Goal: Check status: Check status

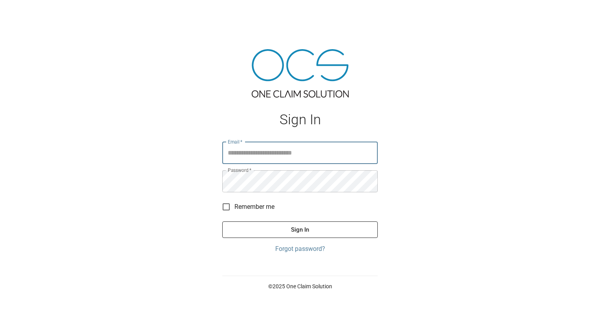
type input "**********"
click at [283, 227] on button "Sign In" at bounding box center [300, 229] width 156 height 16
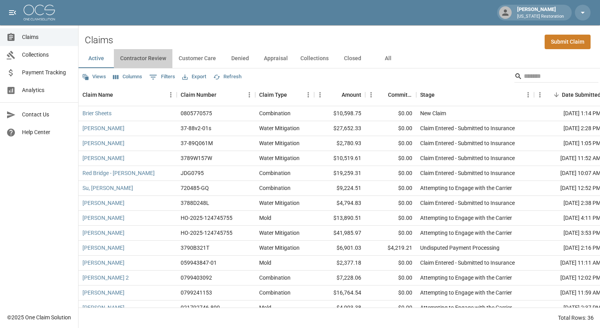
click at [151, 57] on button "Contractor Review" at bounding box center [143, 58] width 59 height 19
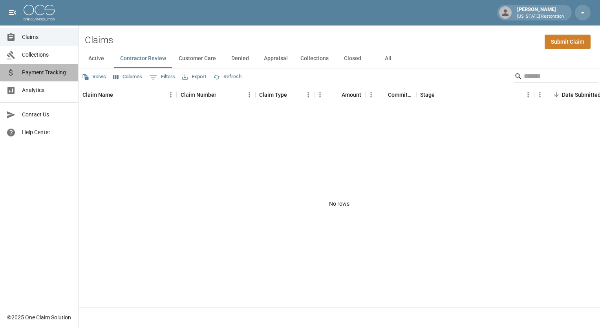
click at [61, 71] on span "Payment Tracking" at bounding box center [47, 72] width 50 height 8
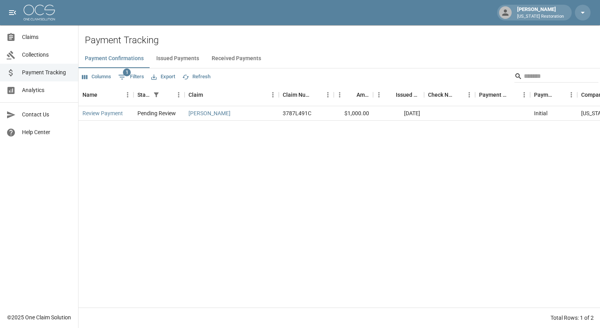
click at [190, 57] on button "Issued Payments" at bounding box center [177, 58] width 55 height 19
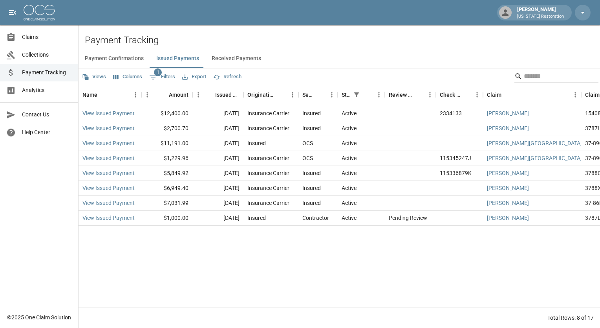
click at [228, 56] on button "Received Payments" at bounding box center [236, 58] width 62 height 19
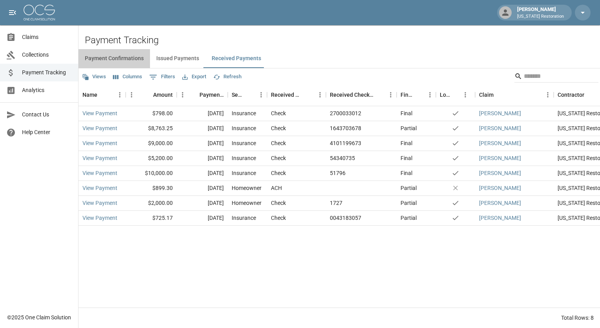
click at [116, 58] on button "Payment Confirmations" at bounding box center [114, 58] width 71 height 19
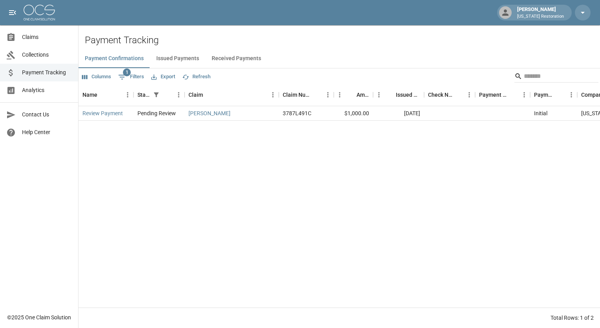
click at [27, 39] on span "Claims" at bounding box center [47, 37] width 50 height 8
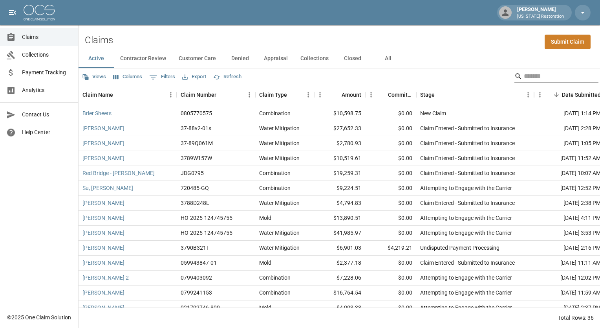
click at [525, 75] on input "Search" at bounding box center [555, 76] width 63 height 13
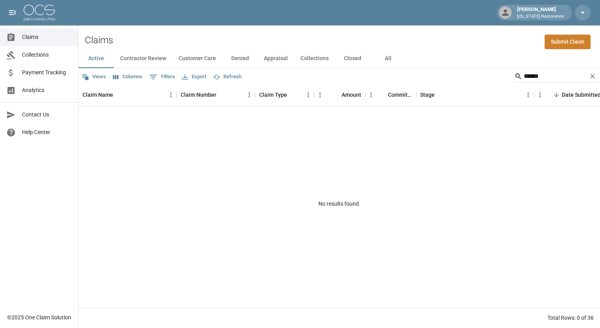
click at [448, 59] on div "Active Contractor Review Customer Care Denied Appraisal Collections Closed All" at bounding box center [340, 58] width 522 height 19
click at [535, 77] on input "******" at bounding box center [555, 76] width 63 height 13
type input "*******"
click at [35, 39] on span "Claims" at bounding box center [47, 37] width 50 height 8
click at [594, 79] on icon "Clear" at bounding box center [593, 76] width 8 height 8
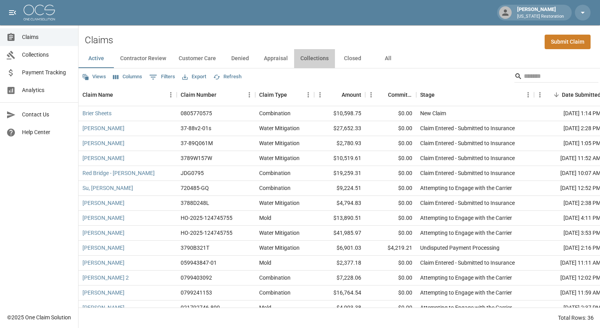
click at [319, 57] on button "Collections" at bounding box center [314, 58] width 41 height 19
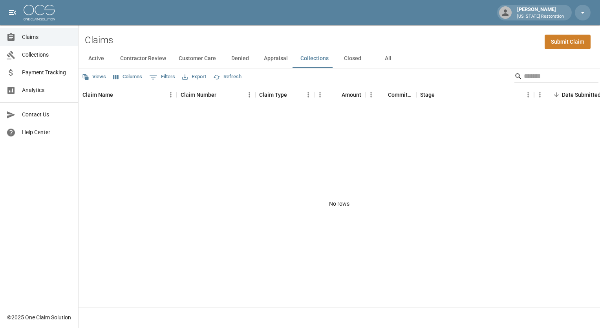
click at [344, 62] on button "Closed" at bounding box center [352, 58] width 35 height 19
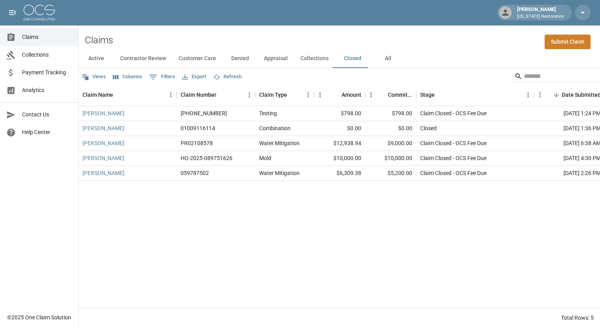
click at [104, 59] on button "Active" at bounding box center [96, 58] width 35 height 19
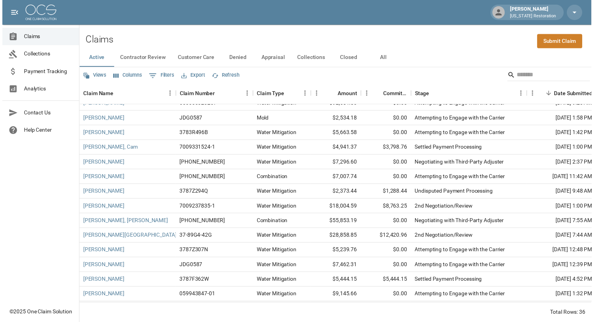
scroll to position [288, 0]
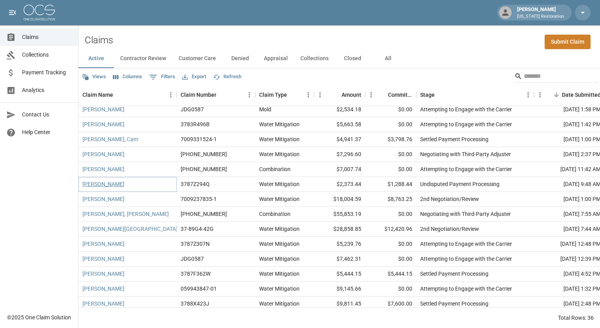
click at [111, 185] on link "[PERSON_NAME]" at bounding box center [103, 184] width 42 height 8
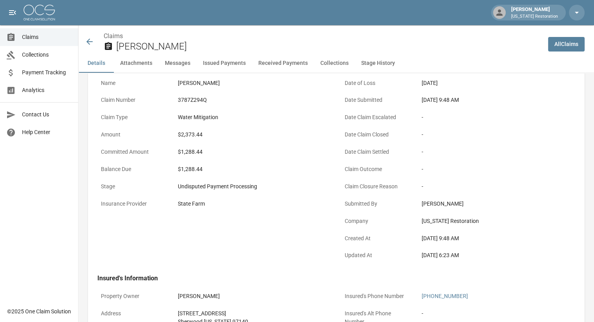
scroll to position [47, 0]
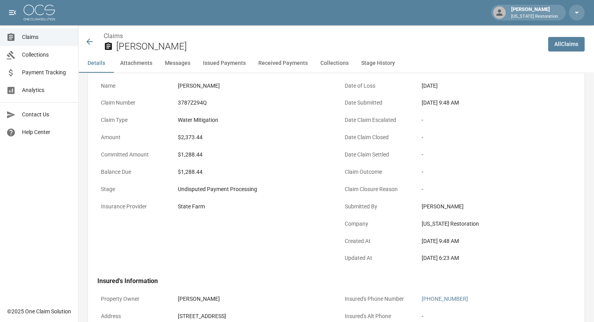
click at [229, 60] on button "Issued Payments" at bounding box center [224, 63] width 55 height 19
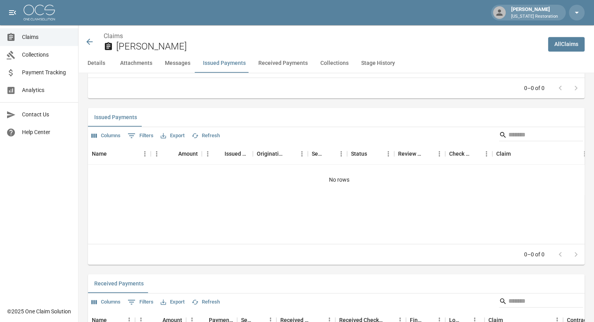
scroll to position [867, 0]
click at [289, 60] on button "Received Payments" at bounding box center [283, 63] width 62 height 19
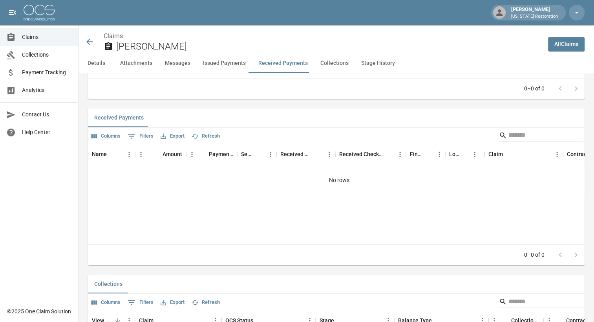
scroll to position [1036, 0]
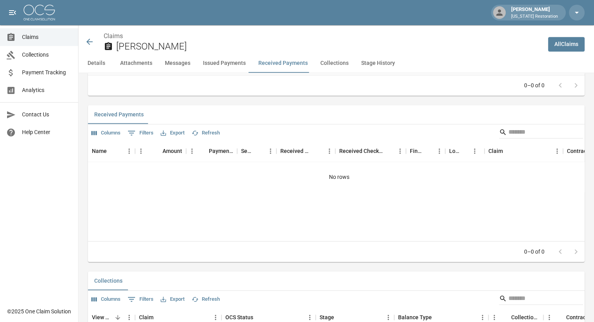
click at [47, 68] on span "Payment Tracking" at bounding box center [47, 72] width 50 height 8
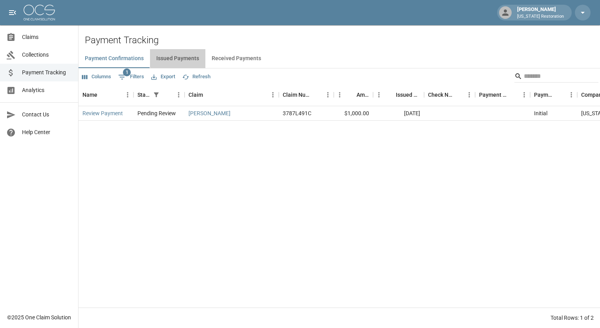
click at [181, 57] on button "Issued Payments" at bounding box center [177, 58] width 55 height 19
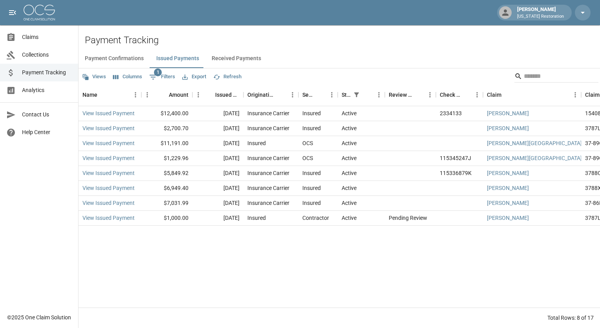
click at [218, 59] on button "Received Payments" at bounding box center [236, 58] width 62 height 19
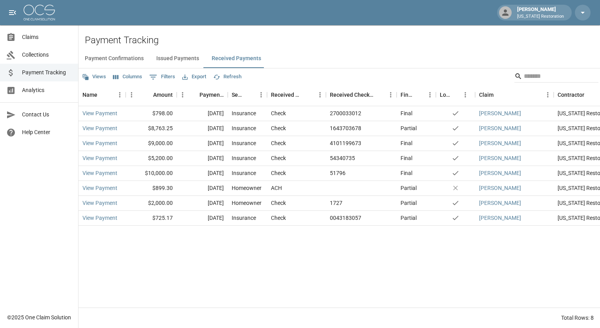
click at [126, 56] on button "Payment Confirmations" at bounding box center [114, 58] width 71 height 19
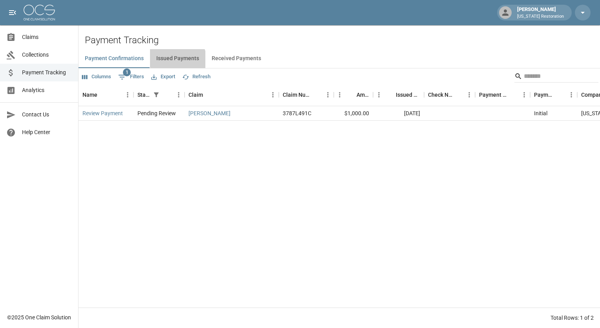
click at [177, 59] on button "Issued Payments" at bounding box center [177, 58] width 55 height 19
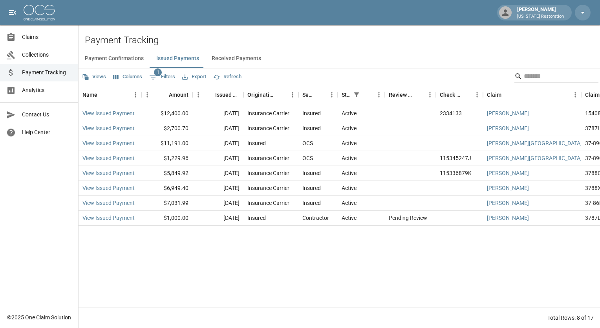
click at [37, 57] on span "Collections" at bounding box center [47, 55] width 50 height 8
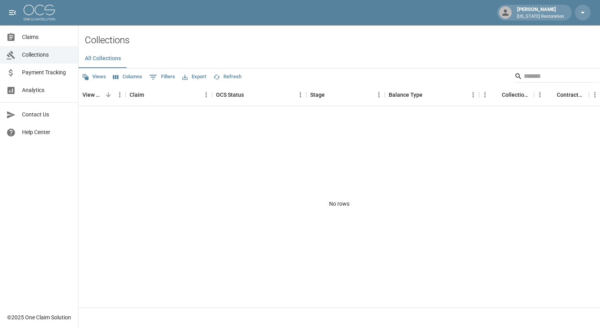
click at [36, 38] on span "Claims" at bounding box center [47, 37] width 50 height 8
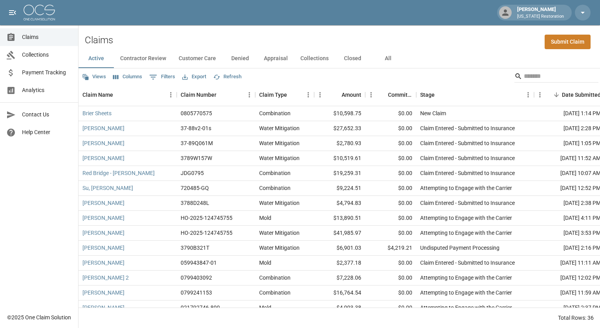
click at [158, 60] on button "Contractor Review" at bounding box center [143, 58] width 59 height 19
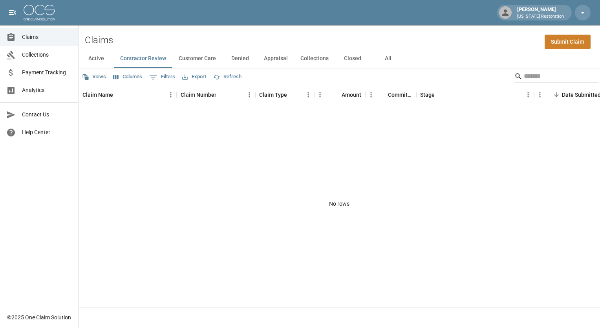
click at [314, 57] on button "Collections" at bounding box center [314, 58] width 41 height 19
click at [357, 60] on button "Closed" at bounding box center [352, 58] width 35 height 19
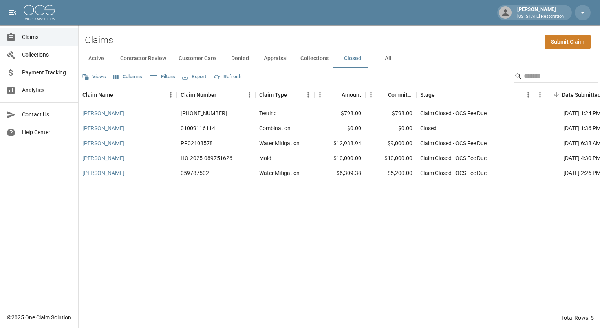
click at [385, 59] on button "All" at bounding box center [387, 58] width 35 height 19
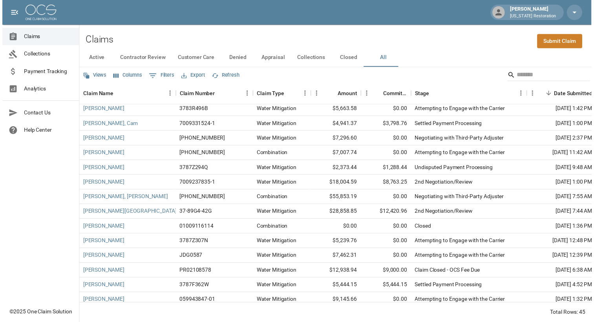
scroll to position [317, 0]
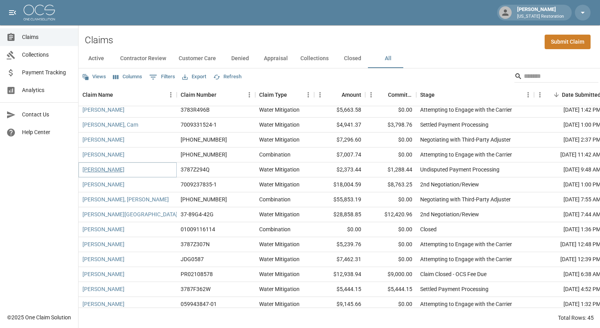
click at [106, 169] on link "[PERSON_NAME]" at bounding box center [103, 169] width 42 height 8
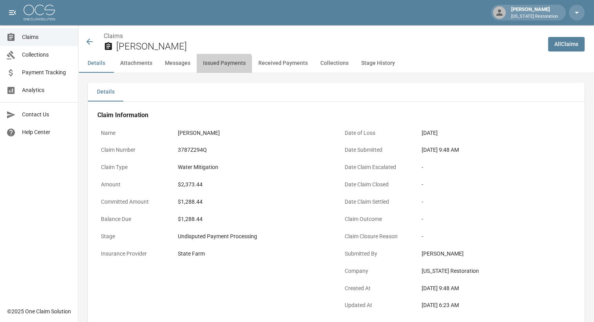
click at [217, 67] on button "Issued Payments" at bounding box center [224, 63] width 55 height 19
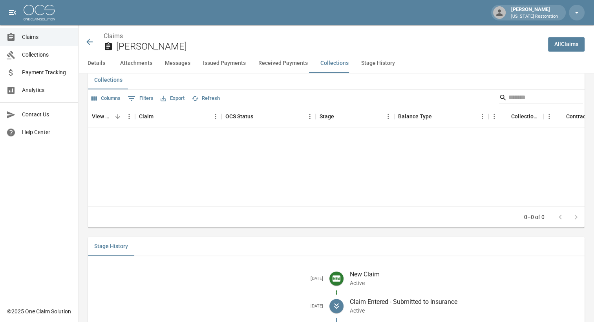
scroll to position [1236, 0]
click at [371, 70] on button "Stage History" at bounding box center [378, 63] width 46 height 19
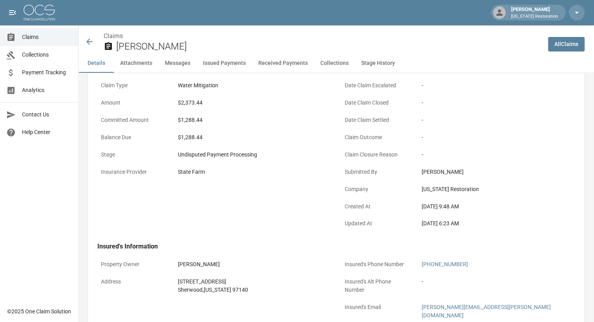
scroll to position [82, 0]
drag, startPoint x: 212, startPoint y: 120, endPoint x: 174, endPoint y: 119, distance: 37.7
click at [174, 119] on div "$1,288.44" at bounding box center [253, 119] width 158 height 15
copy div "$1,288.44"
click at [88, 43] on icon at bounding box center [89, 41] width 6 height 6
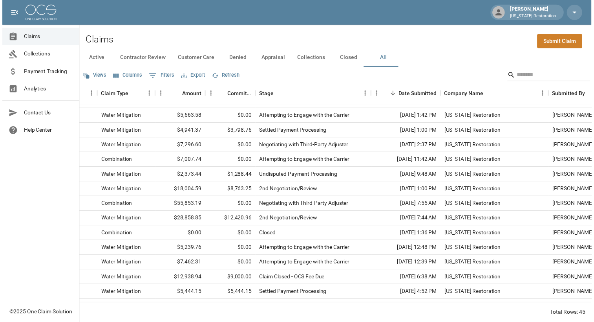
scroll to position [310, 0]
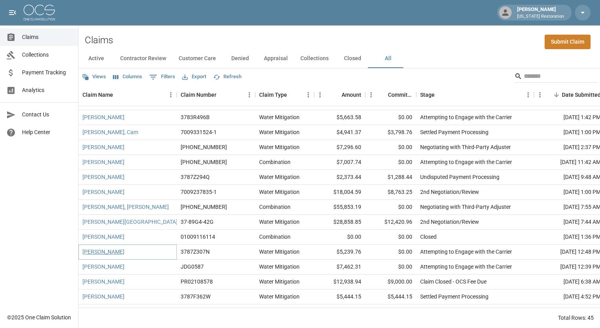
click at [96, 252] on link "[PERSON_NAME]" at bounding box center [103, 251] width 42 height 8
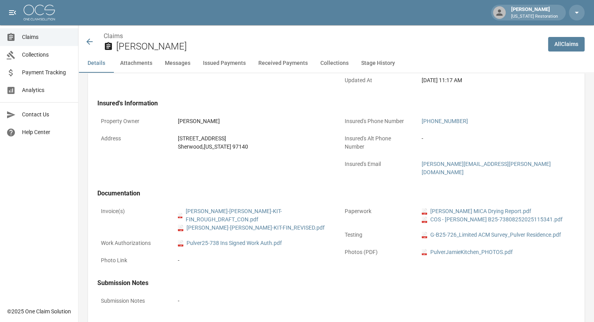
scroll to position [226, 0]
click at [89, 42] on icon at bounding box center [89, 41] width 6 height 6
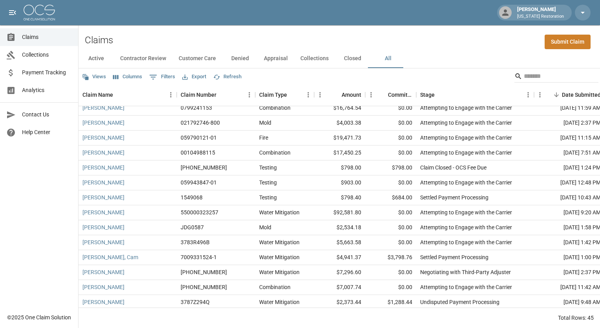
scroll to position [189, 0]
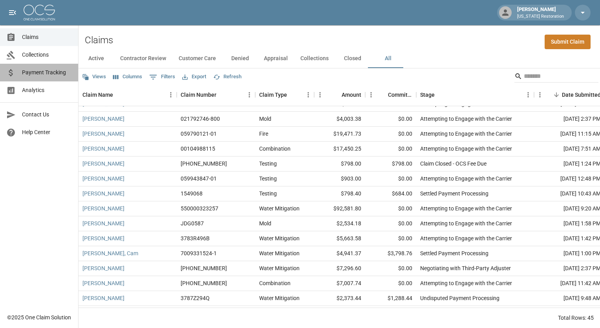
click at [46, 73] on span "Payment Tracking" at bounding box center [47, 72] width 50 height 8
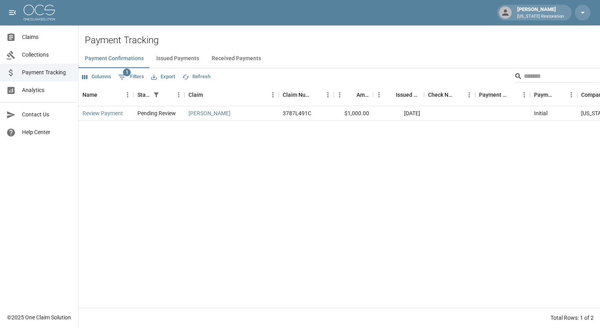
click at [168, 60] on button "Issued Payments" at bounding box center [177, 58] width 55 height 19
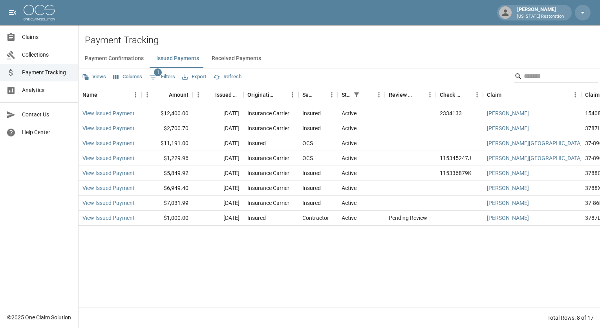
click at [229, 61] on button "Received Payments" at bounding box center [236, 58] width 62 height 19
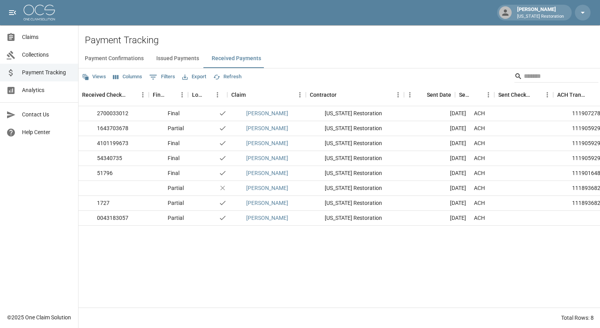
scroll to position [0, 256]
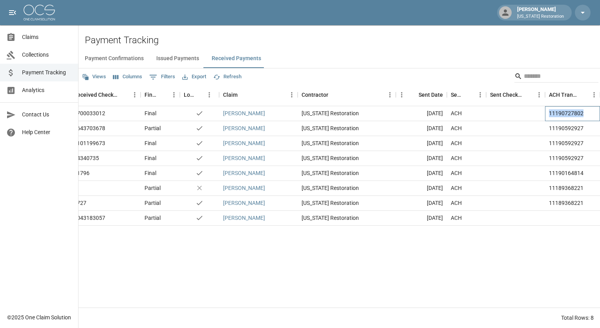
drag, startPoint x: 589, startPoint y: 114, endPoint x: 549, endPoint y: 115, distance: 40.1
click at [549, 115] on div "11190727802" at bounding box center [572, 113] width 55 height 15
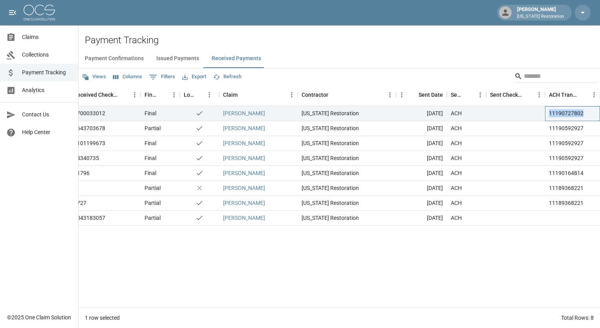
copy div "11190727802"
click at [40, 41] on link "Claims" at bounding box center [39, 37] width 78 height 18
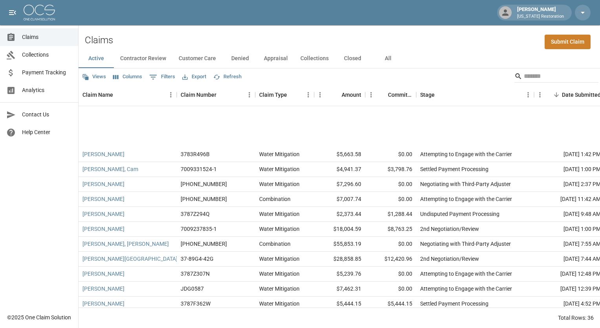
scroll to position [342, 0]
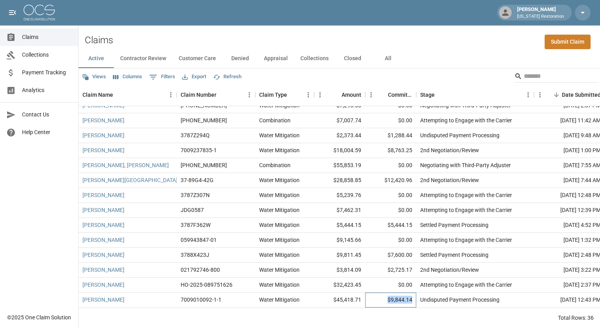
drag, startPoint x: 389, startPoint y: 296, endPoint x: 413, endPoint y: 292, distance: 24.6
click at [413, 292] on div "$9,844.14" at bounding box center [390, 299] width 51 height 15
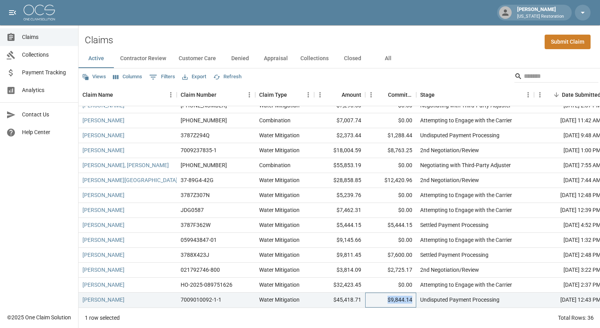
copy div "$9,844.14"
click at [53, 74] on span "Payment Tracking" at bounding box center [47, 72] width 50 height 8
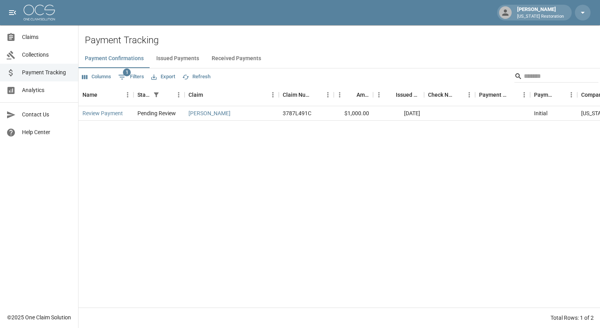
click at [195, 59] on button "Issued Payments" at bounding box center [177, 58] width 55 height 19
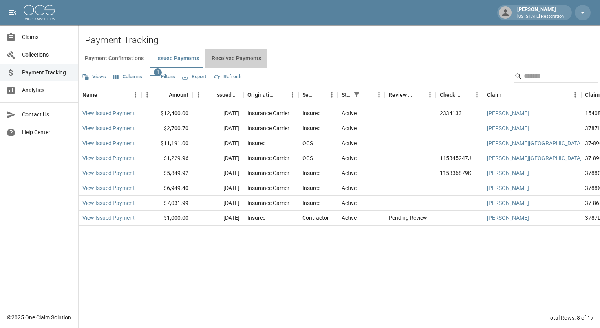
click at [241, 64] on button "Received Payments" at bounding box center [236, 58] width 62 height 19
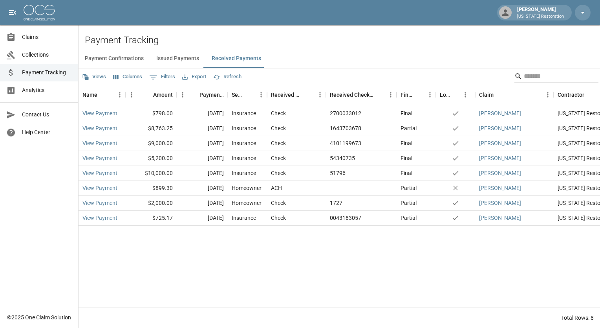
click at [55, 59] on span "Collections" at bounding box center [47, 55] width 50 height 8
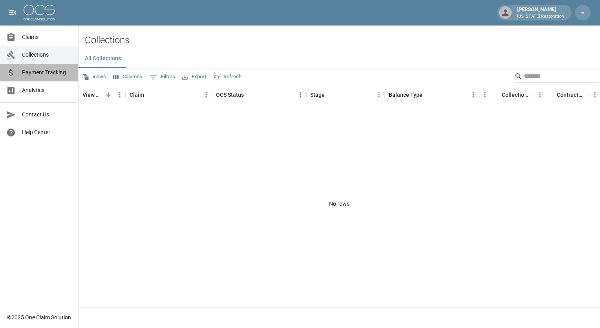
click at [46, 75] on span "Payment Tracking" at bounding box center [47, 72] width 50 height 8
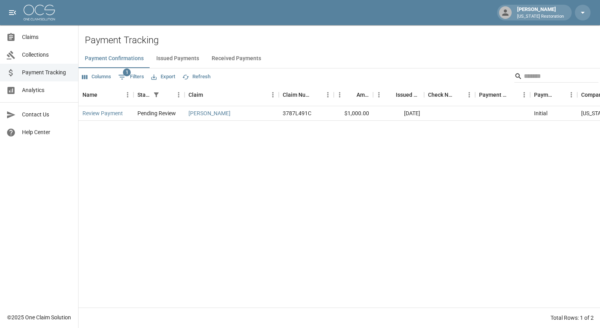
click at [229, 57] on button "Received Payments" at bounding box center [236, 58] width 62 height 19
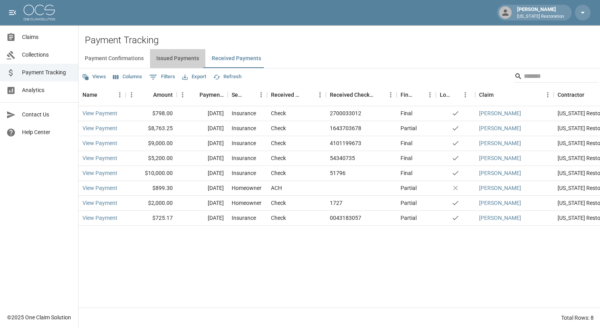
click at [188, 60] on button "Issued Payments" at bounding box center [177, 58] width 55 height 19
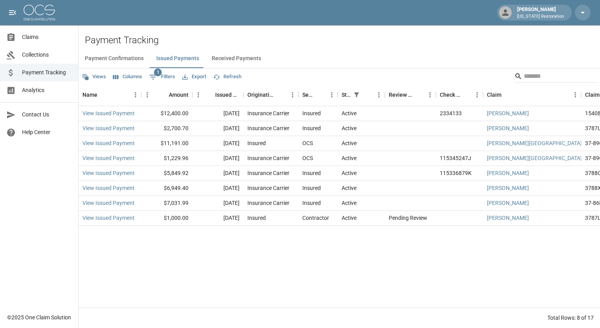
click at [145, 57] on button "Payment Confirmations" at bounding box center [114, 58] width 71 height 19
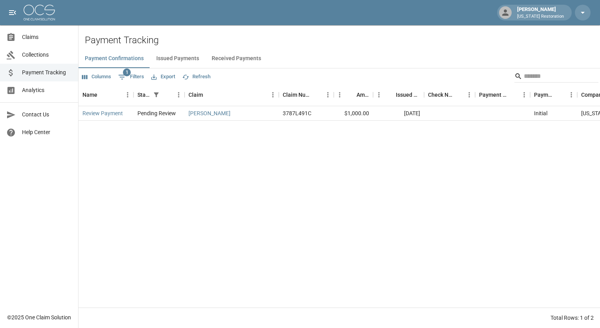
click at [36, 53] on span "Collections" at bounding box center [47, 55] width 50 height 8
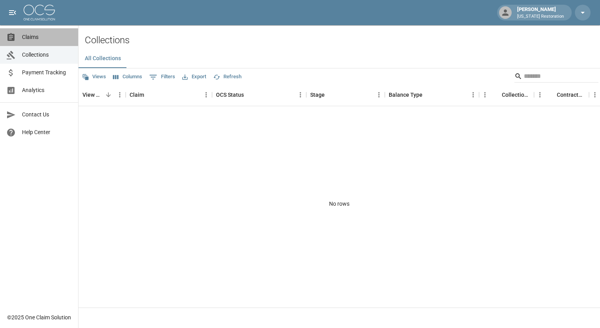
click at [27, 40] on span "Claims" at bounding box center [47, 37] width 50 height 8
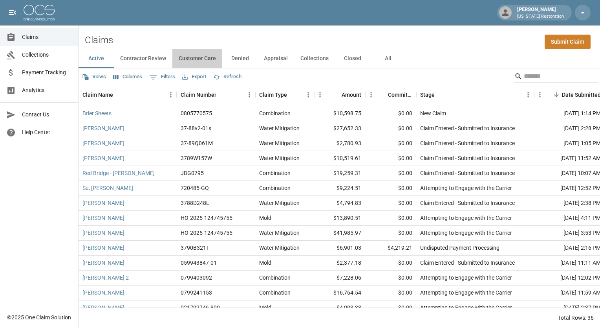
click at [198, 59] on button "Customer Care" at bounding box center [197, 58] width 50 height 19
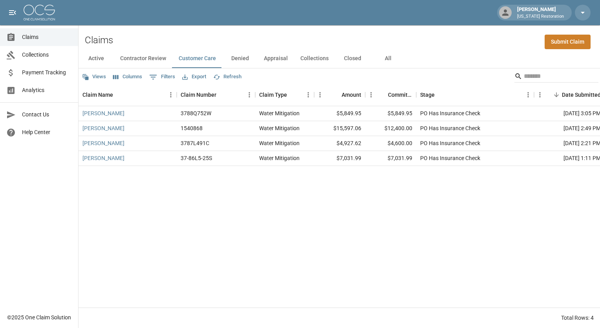
click at [244, 57] on button "Denied" at bounding box center [239, 58] width 35 height 19
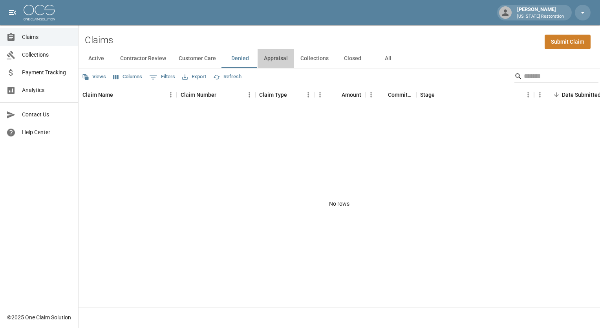
click at [278, 61] on button "Appraisal" at bounding box center [276, 58] width 37 height 19
click at [310, 61] on button "Collections" at bounding box center [314, 58] width 41 height 19
click at [352, 62] on button "Closed" at bounding box center [352, 58] width 35 height 19
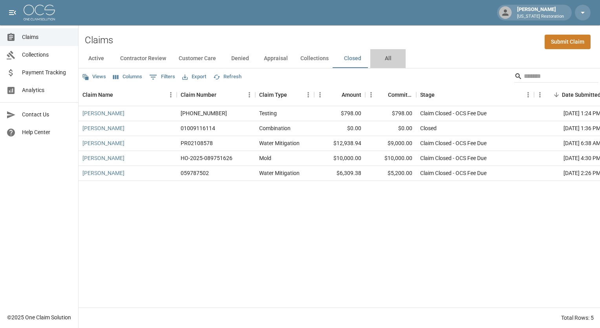
click at [385, 61] on button "All" at bounding box center [387, 58] width 35 height 19
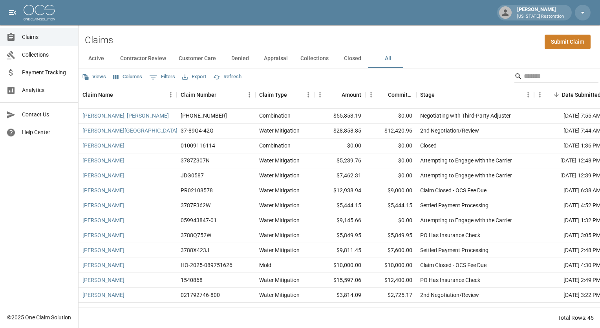
scroll to position [476, 0]
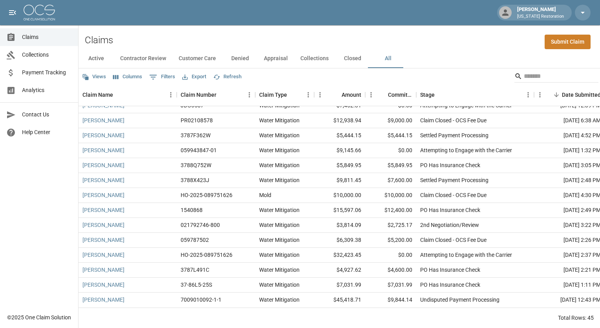
click at [110, 65] on button "Active" at bounding box center [96, 58] width 35 height 19
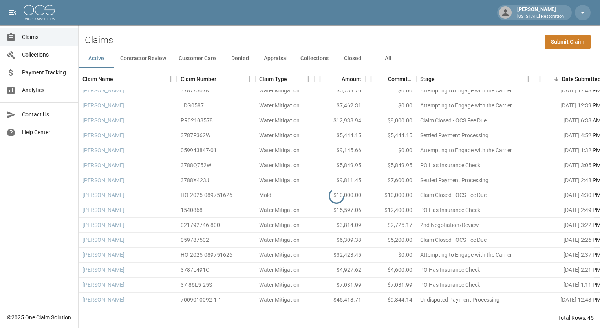
scroll to position [342, 0]
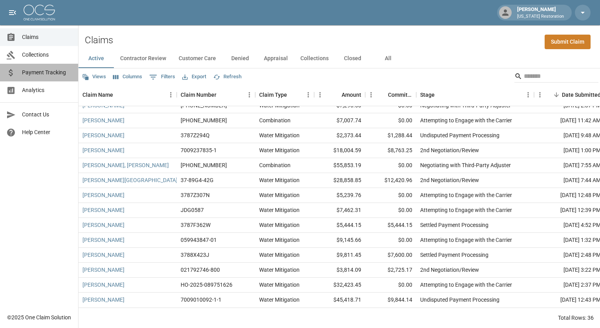
click at [39, 70] on span "Payment Tracking" at bounding box center [47, 72] width 50 height 8
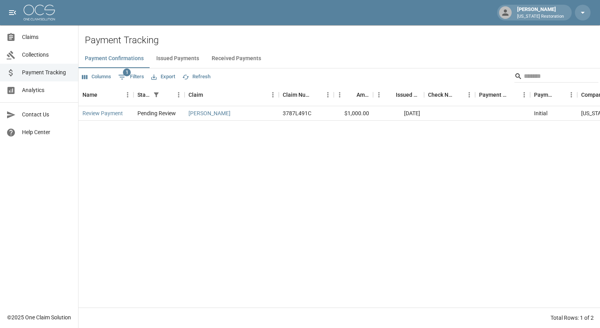
click at [175, 57] on button "Issued Payments" at bounding box center [177, 58] width 55 height 19
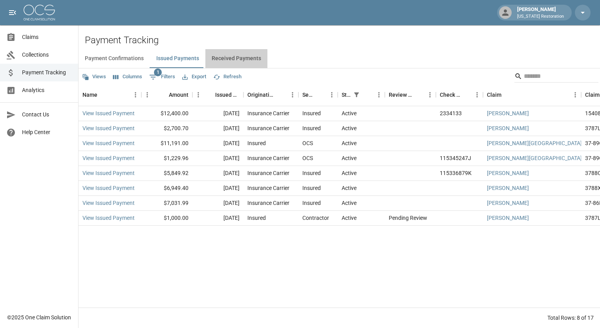
click at [238, 54] on button "Received Payments" at bounding box center [236, 58] width 62 height 19
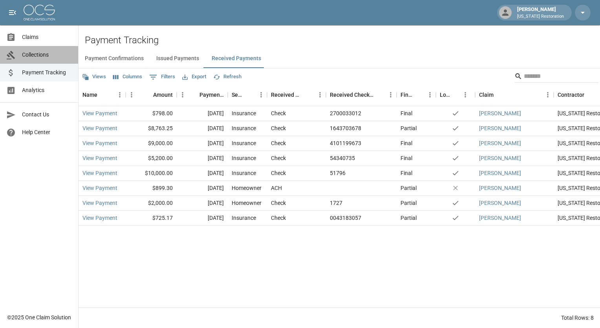
click at [47, 57] on span "Collections" at bounding box center [47, 55] width 50 height 8
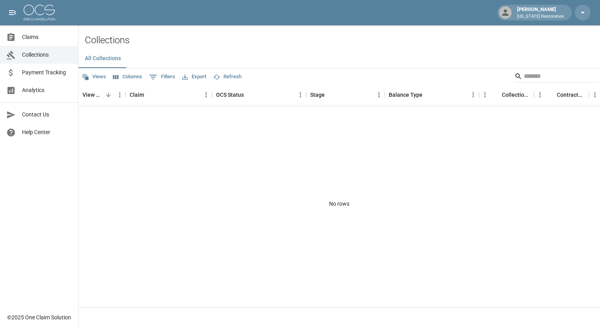
drag, startPoint x: 45, startPoint y: 46, endPoint x: 43, endPoint y: 40, distance: 6.2
click at [43, 40] on span "Claims" at bounding box center [47, 37] width 50 height 8
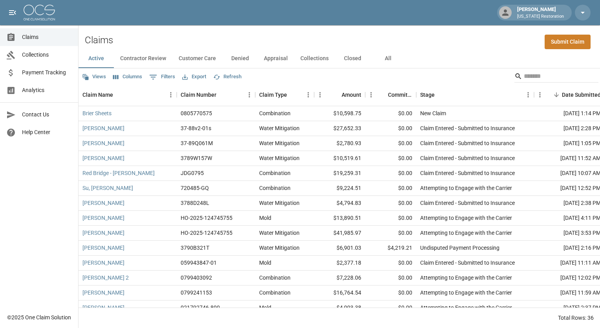
click at [35, 76] on span "Payment Tracking" at bounding box center [47, 72] width 50 height 8
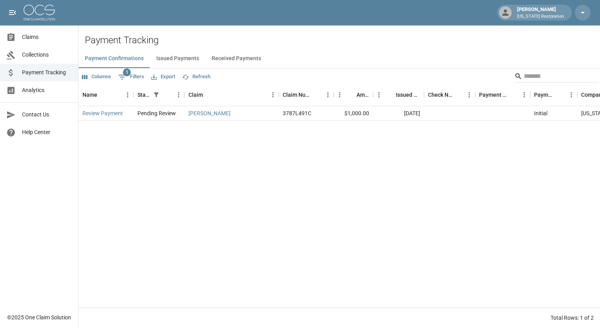
click at [171, 62] on button "Issued Payments" at bounding box center [177, 58] width 55 height 19
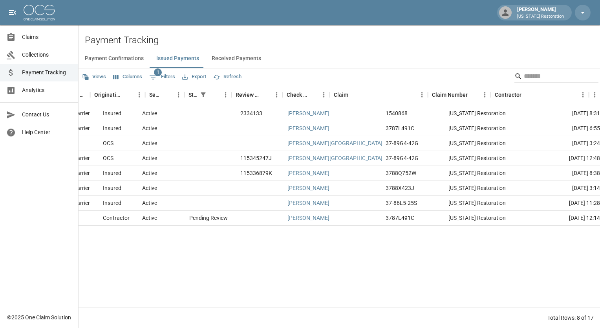
scroll to position [0, 213]
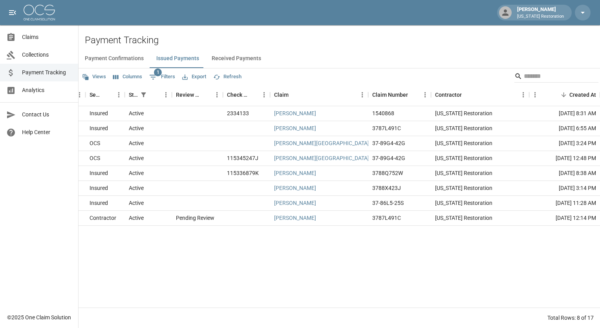
click at [246, 60] on button "Received Payments" at bounding box center [236, 58] width 62 height 19
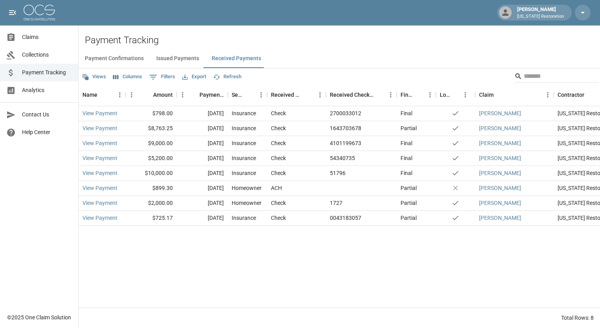
click at [171, 64] on button "Issued Payments" at bounding box center [177, 58] width 55 height 19
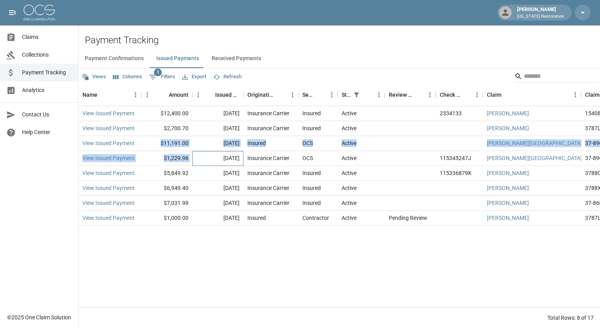
drag, startPoint x: 196, startPoint y: 158, endPoint x: 161, endPoint y: 145, distance: 38.0
click at [161, 145] on div "View Issued Payment $12,400.00 [DATE] Insurance Carrier Insured Active 2334133 …" at bounding box center [446, 165] width 735 height 119
copy div "$11,191.00 [DATE] Insured OCS Active [PERSON_NAME][GEOGRAPHIC_DATA] 37-89G4-42G…"
click at [235, 62] on button "Received Payments" at bounding box center [236, 58] width 62 height 19
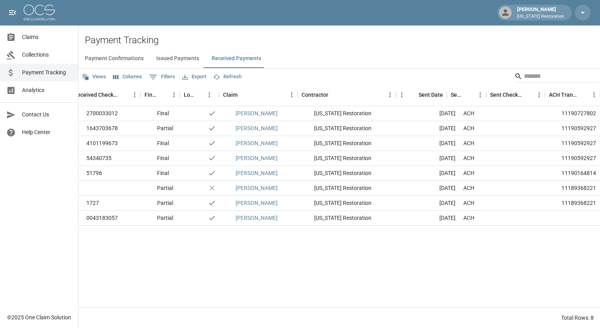
scroll to position [0, 256]
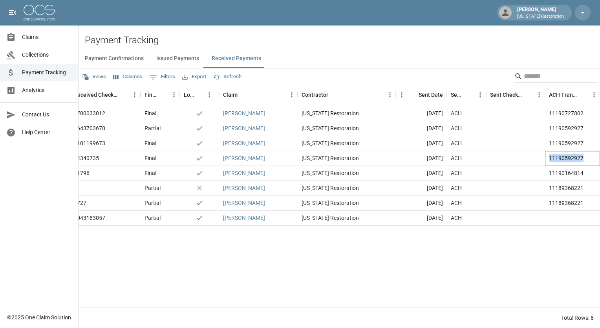
drag, startPoint x: 591, startPoint y: 157, endPoint x: 543, endPoint y: 164, distance: 48.4
click at [543, 164] on div "Insurance Check 54340735 Final yes [PERSON_NAME] [US_STATE] Restoration [DATE] …" at bounding box center [286, 158] width 628 height 15
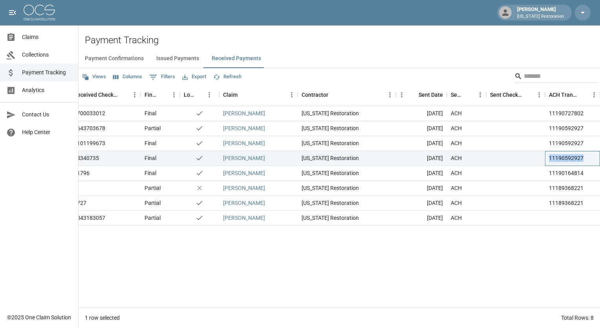
copy div "11190592927"
